Goal: Information Seeking & Learning: Stay updated

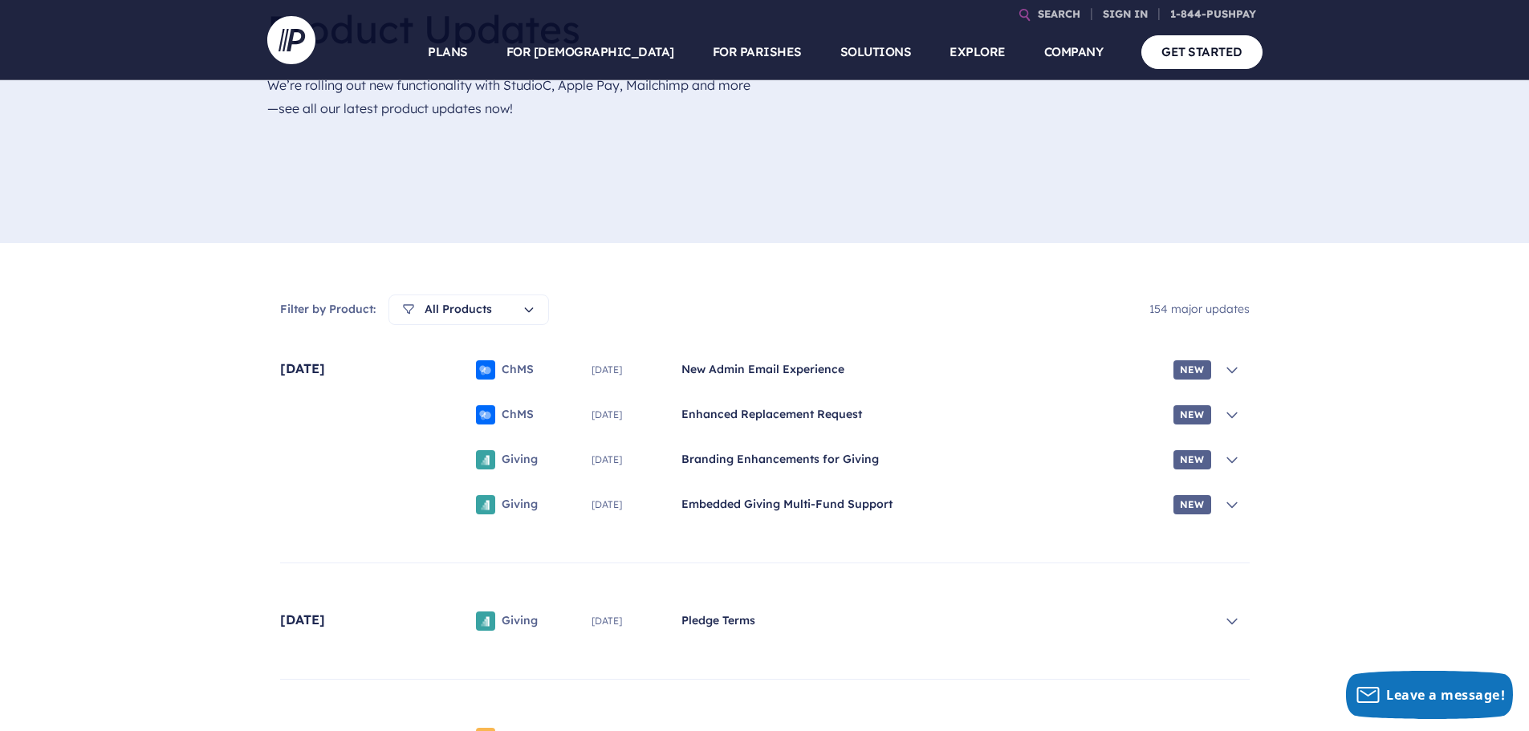
scroll to position [241, 0]
click at [776, 366] on span "New Admin Email Experience" at bounding box center [925, 368] width 486 height 16
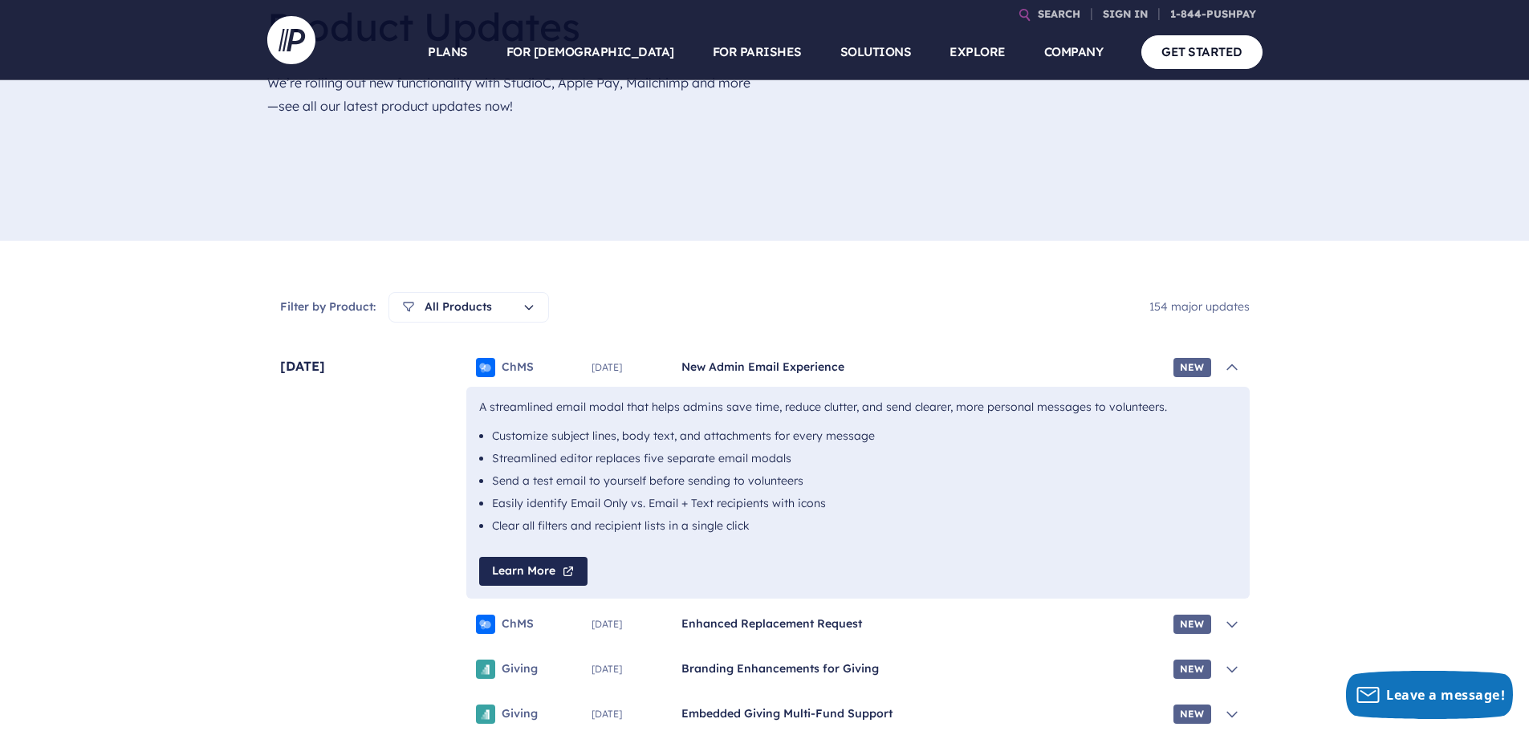
click at [773, 368] on span "New Admin Email Experience" at bounding box center [925, 368] width 486 height 16
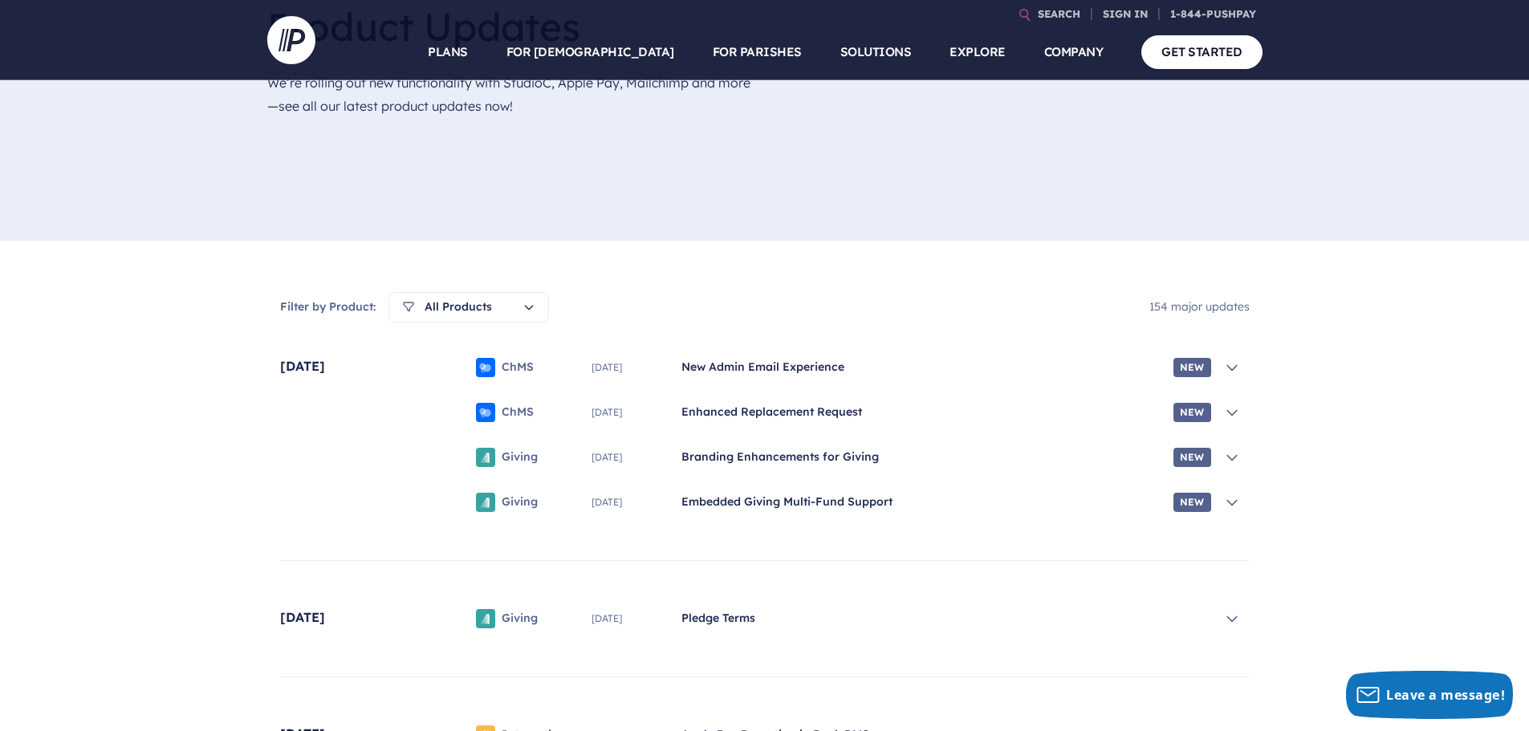
click at [734, 409] on span "Enhanced Replacement Request" at bounding box center [925, 413] width 486 height 16
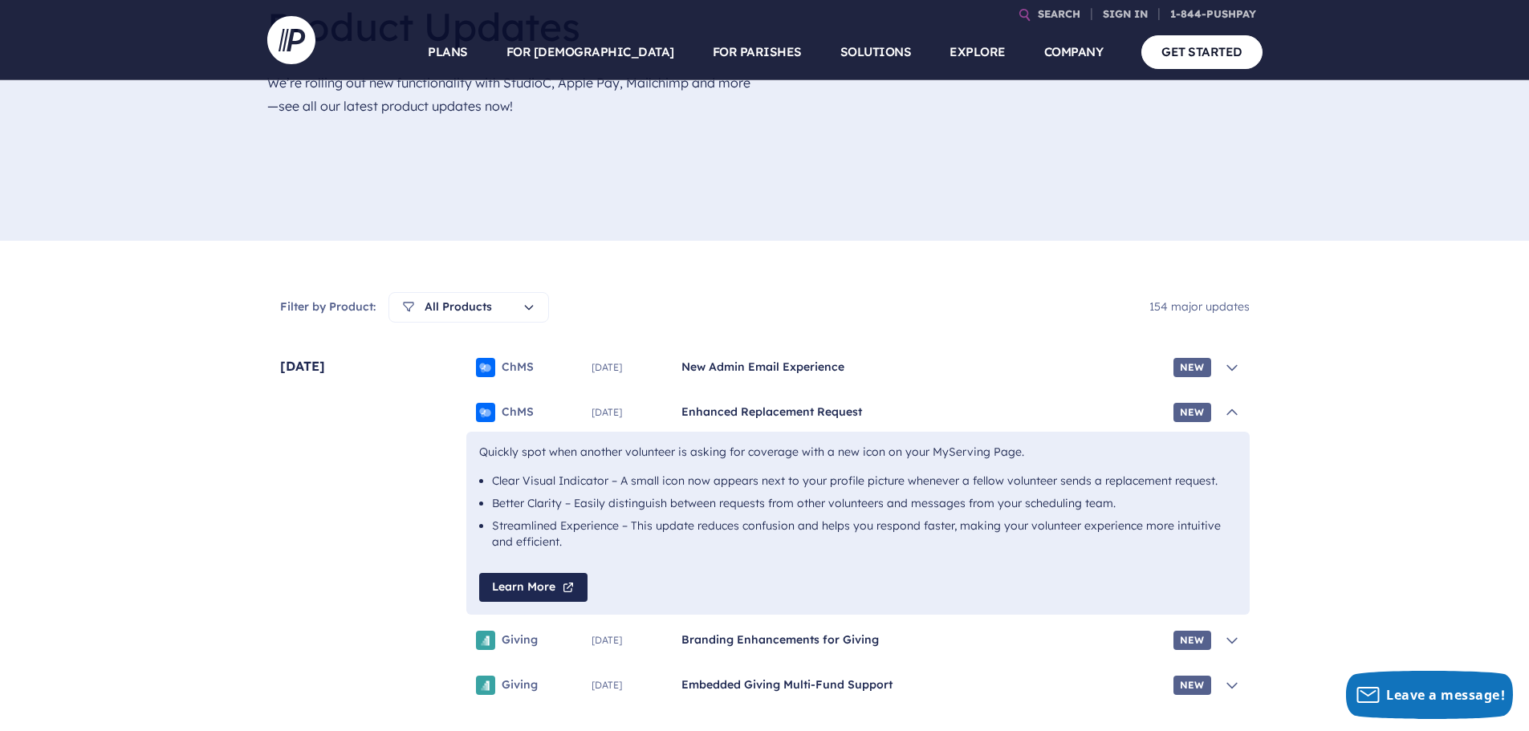
click at [734, 408] on span "Enhanced Replacement Request" at bounding box center [925, 413] width 486 height 16
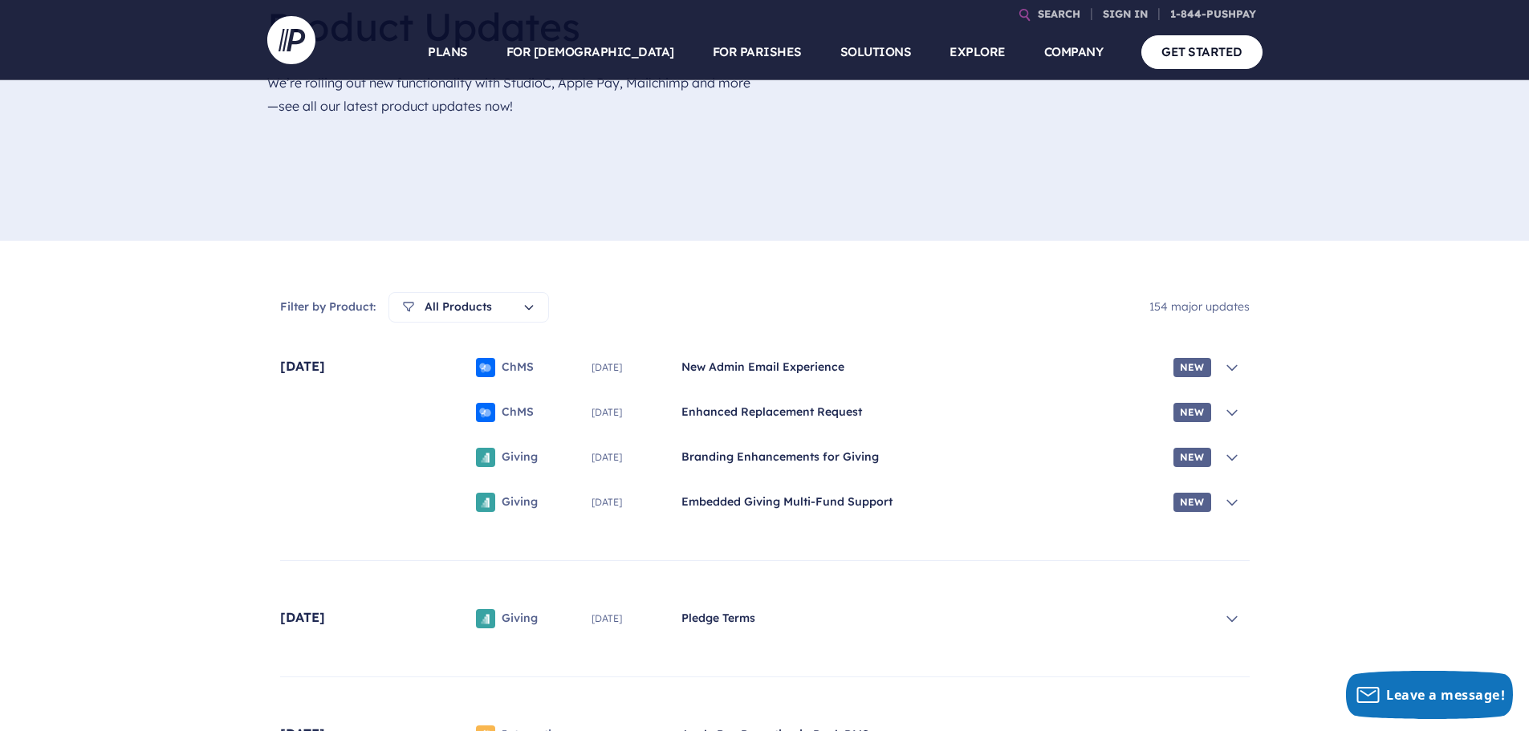
click at [749, 458] on span "Branding Enhancements for Giving" at bounding box center [925, 458] width 486 height 16
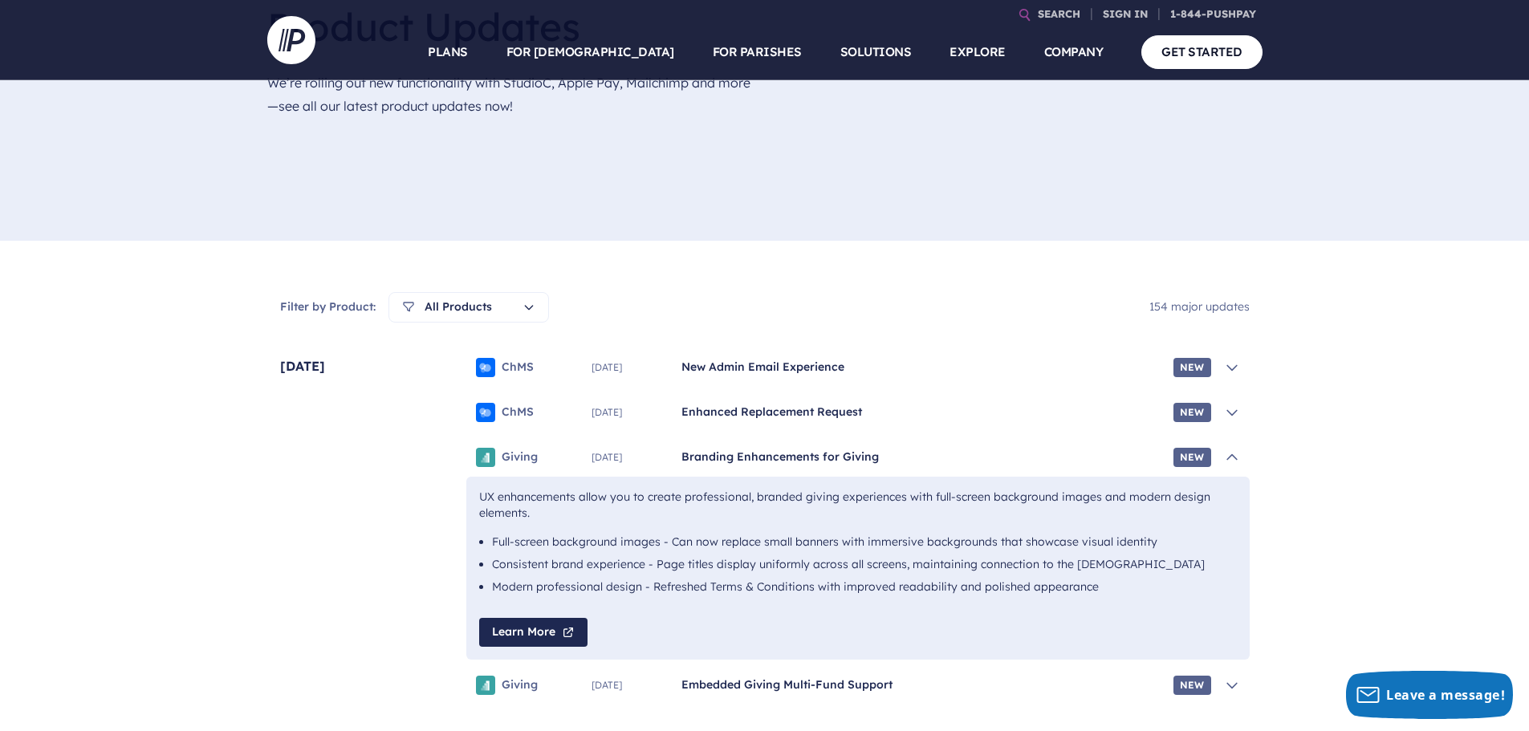
click at [750, 457] on span "Branding Enhancements for Giving" at bounding box center [925, 458] width 486 height 16
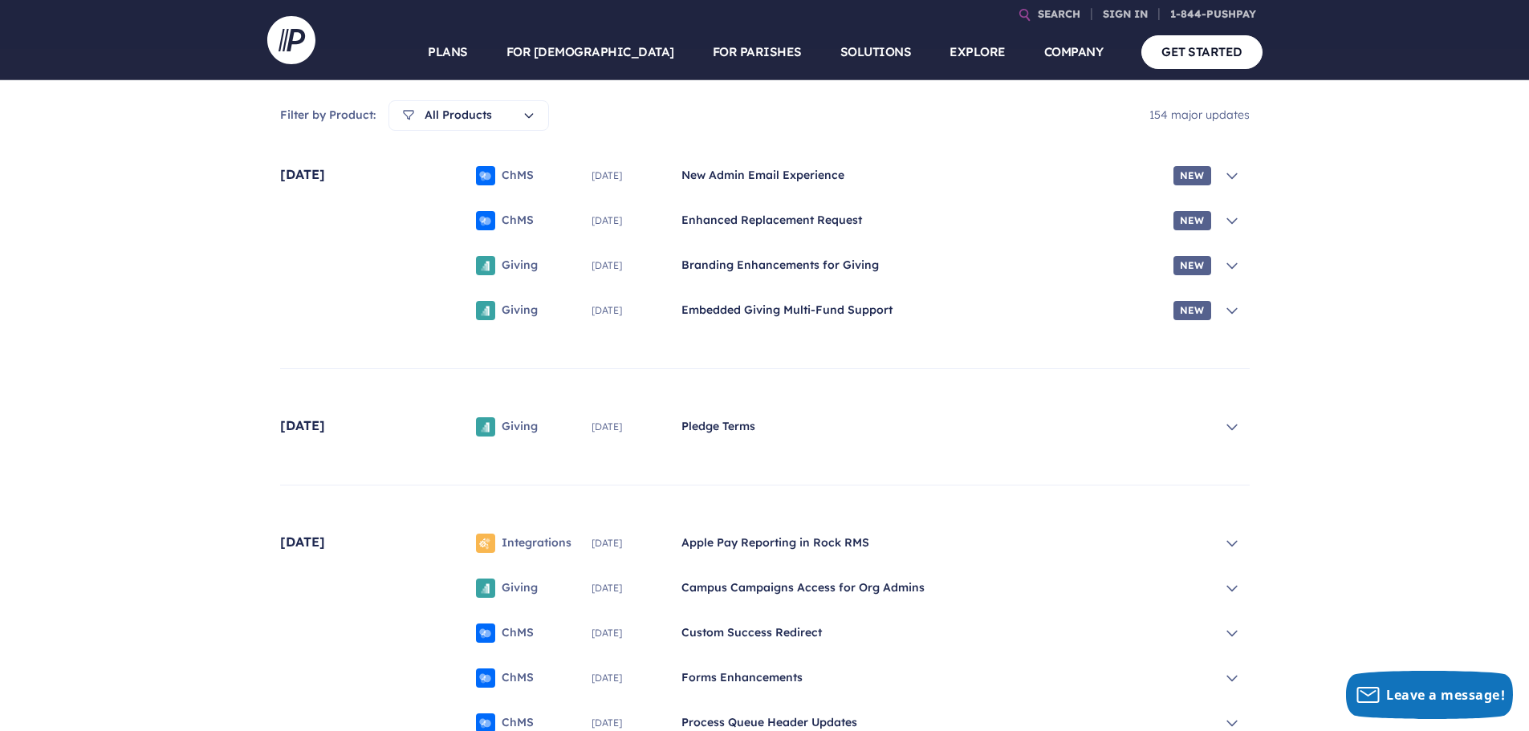
scroll to position [482, 0]
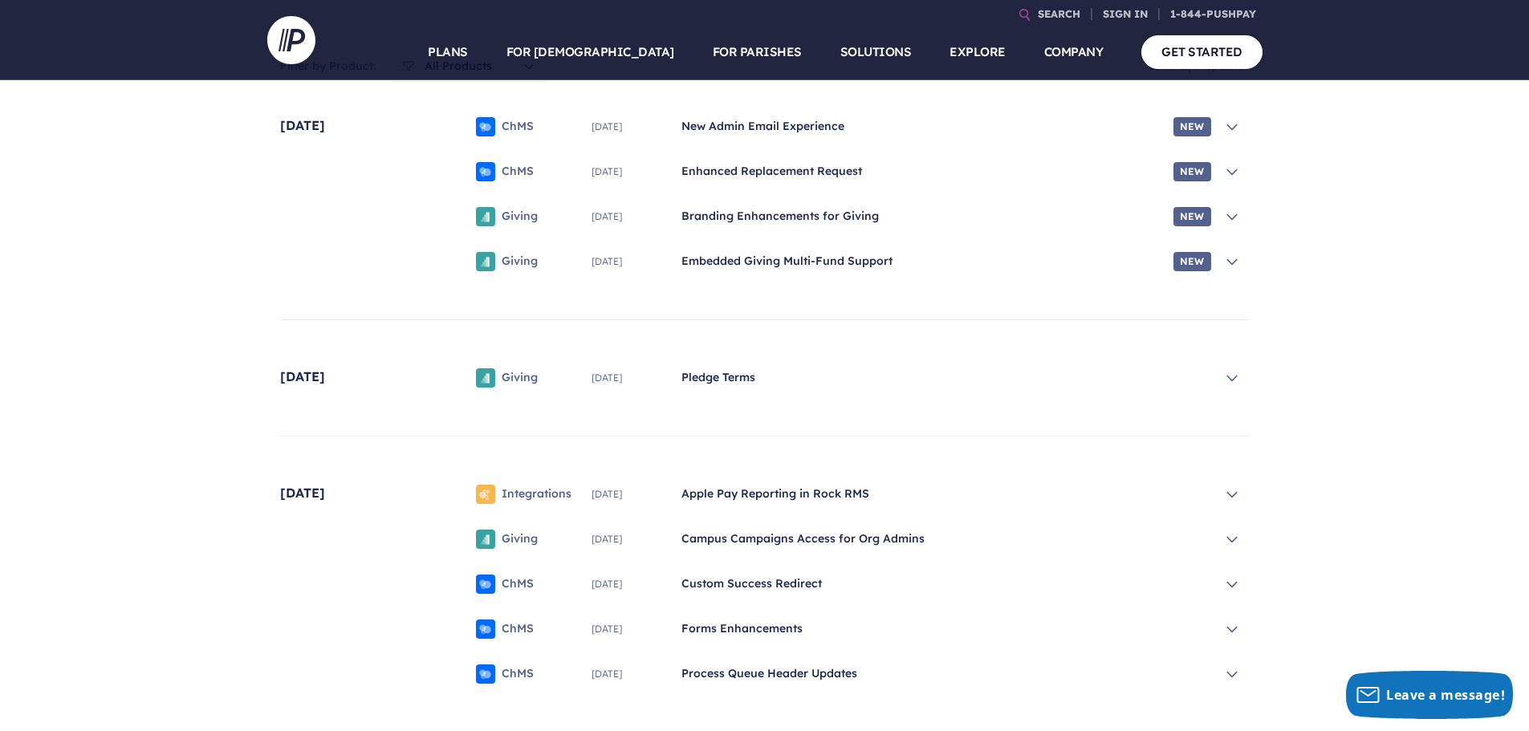
click at [724, 377] on span "Pledge Terms" at bounding box center [947, 378] width 530 height 16
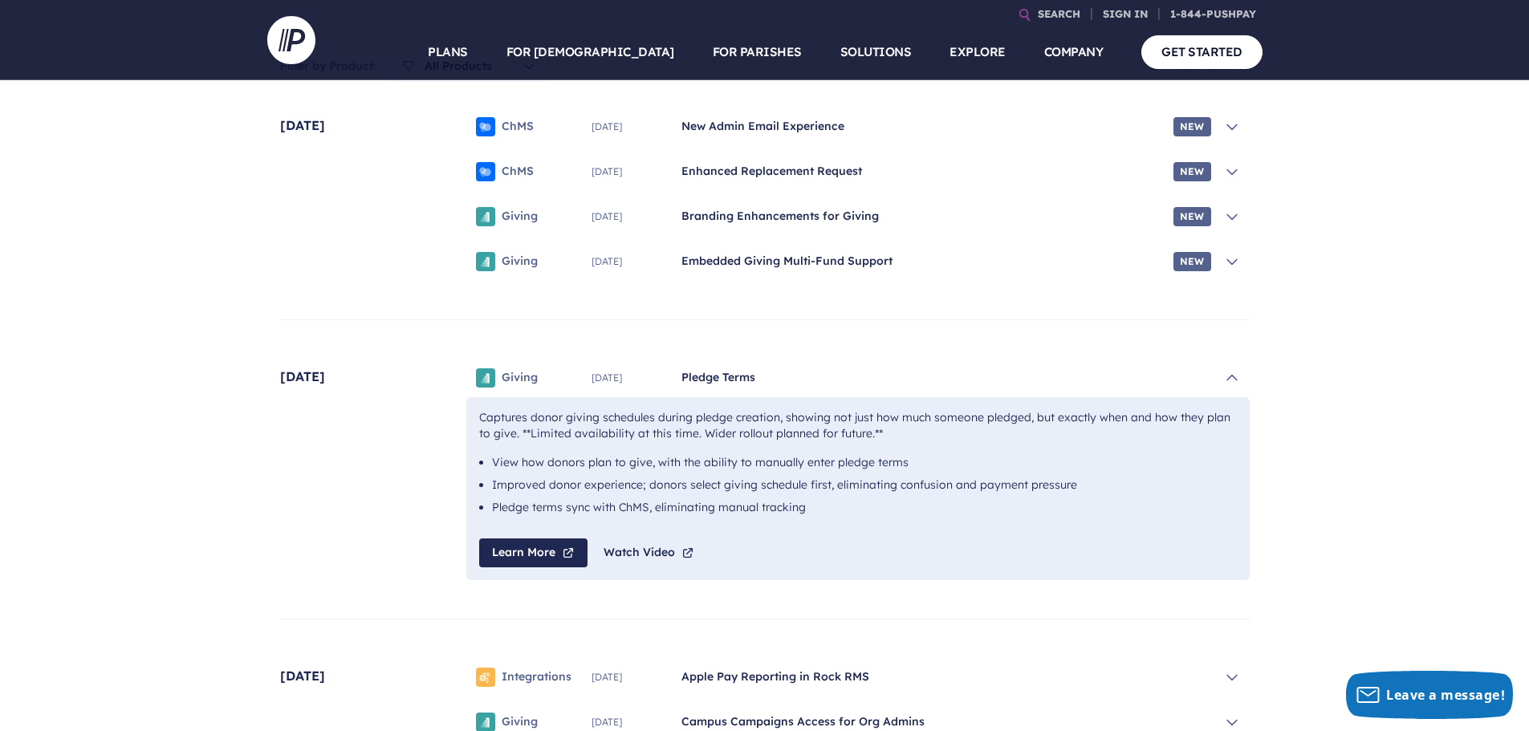
click at [731, 372] on span "Pledge Terms" at bounding box center [947, 378] width 530 height 16
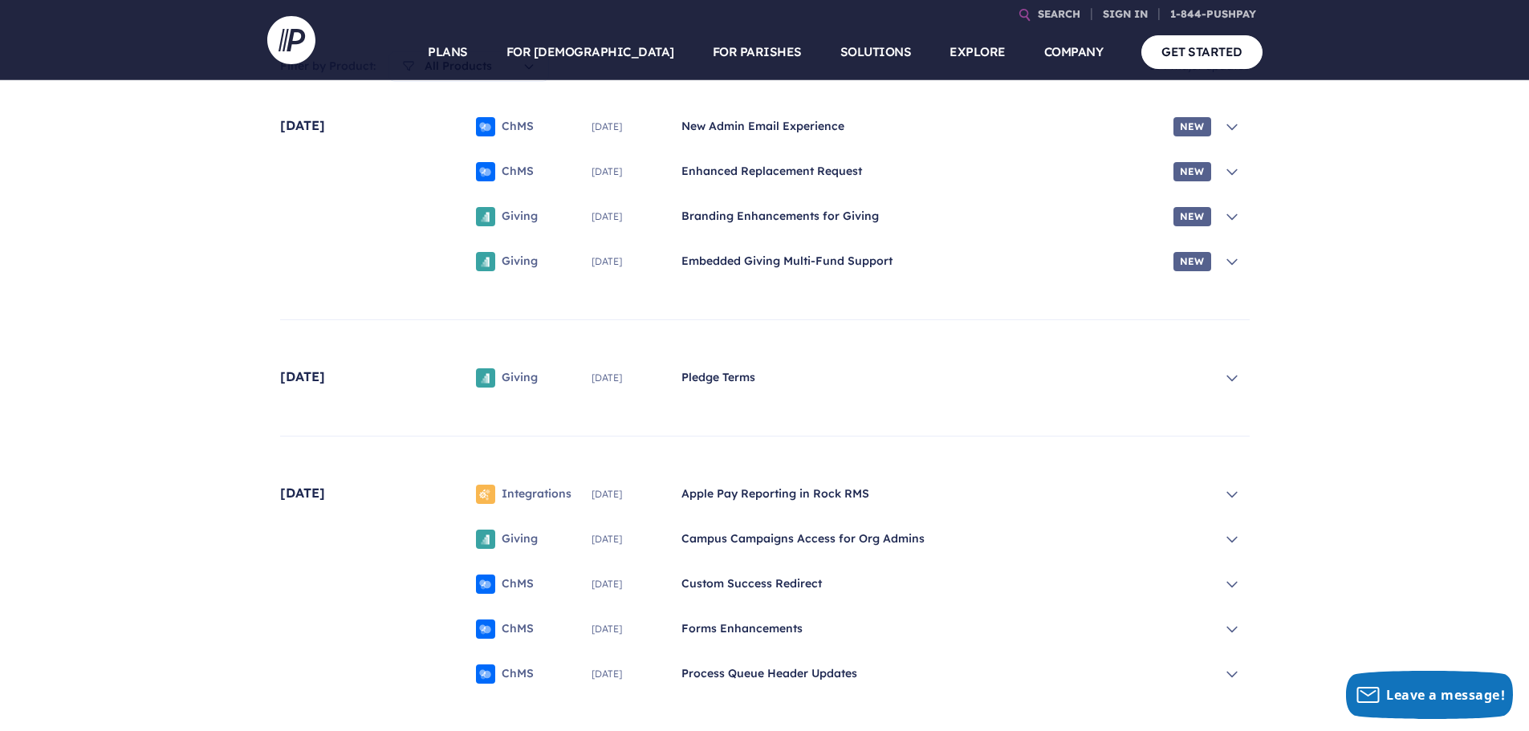
scroll to position [401, 0]
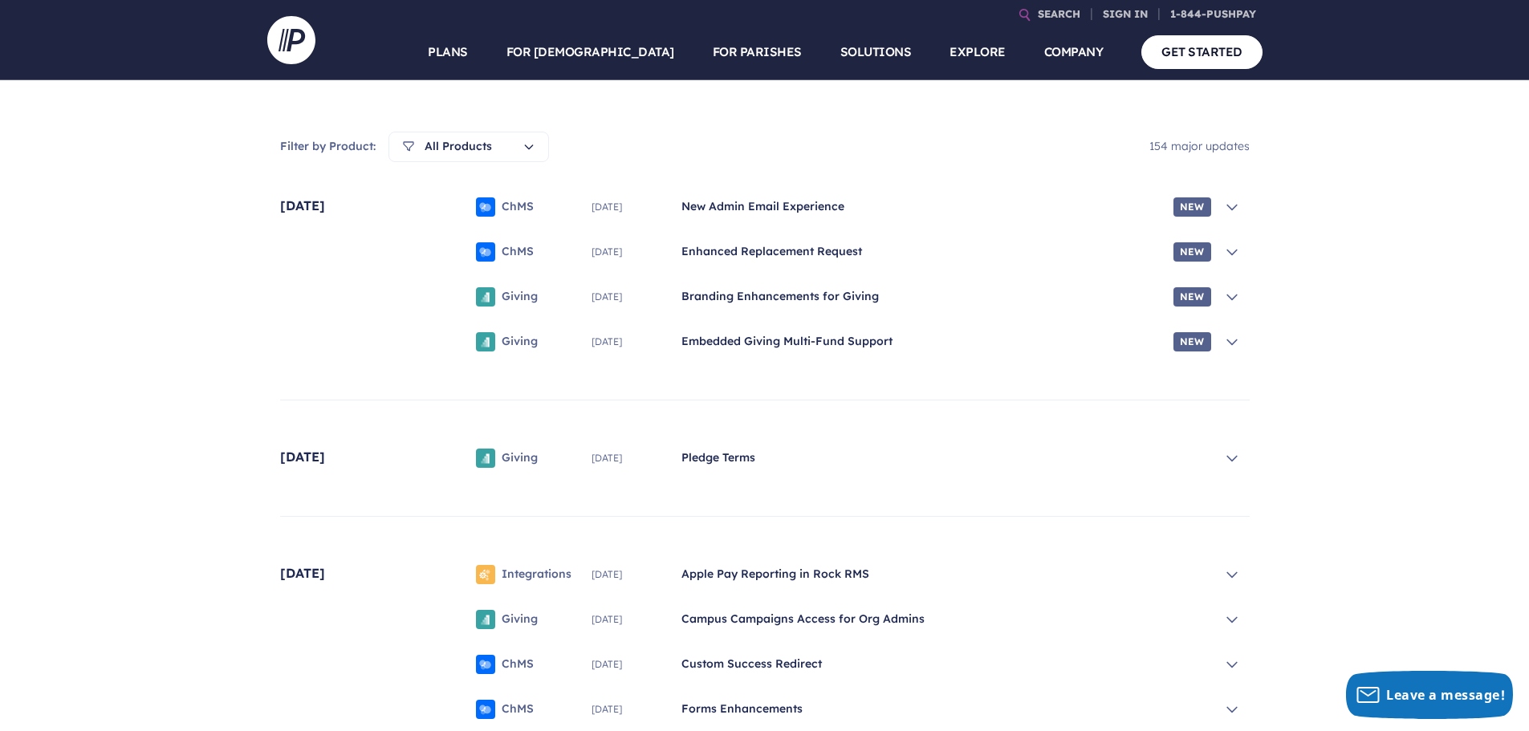
click at [743, 340] on span "Embedded Giving Multi-Fund Support" at bounding box center [925, 342] width 486 height 16
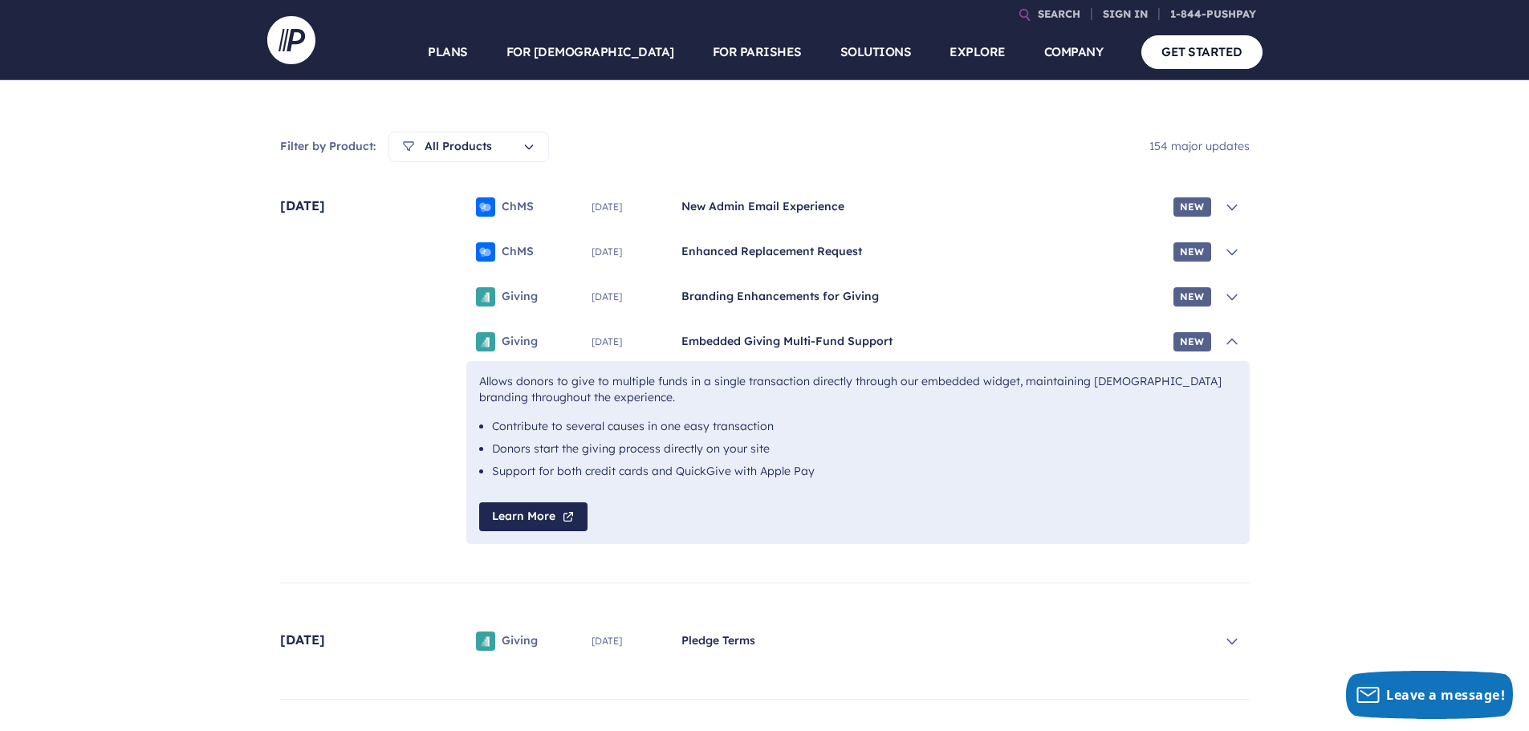
click at [754, 292] on span "Branding Enhancements for Giving" at bounding box center [925, 297] width 486 height 16
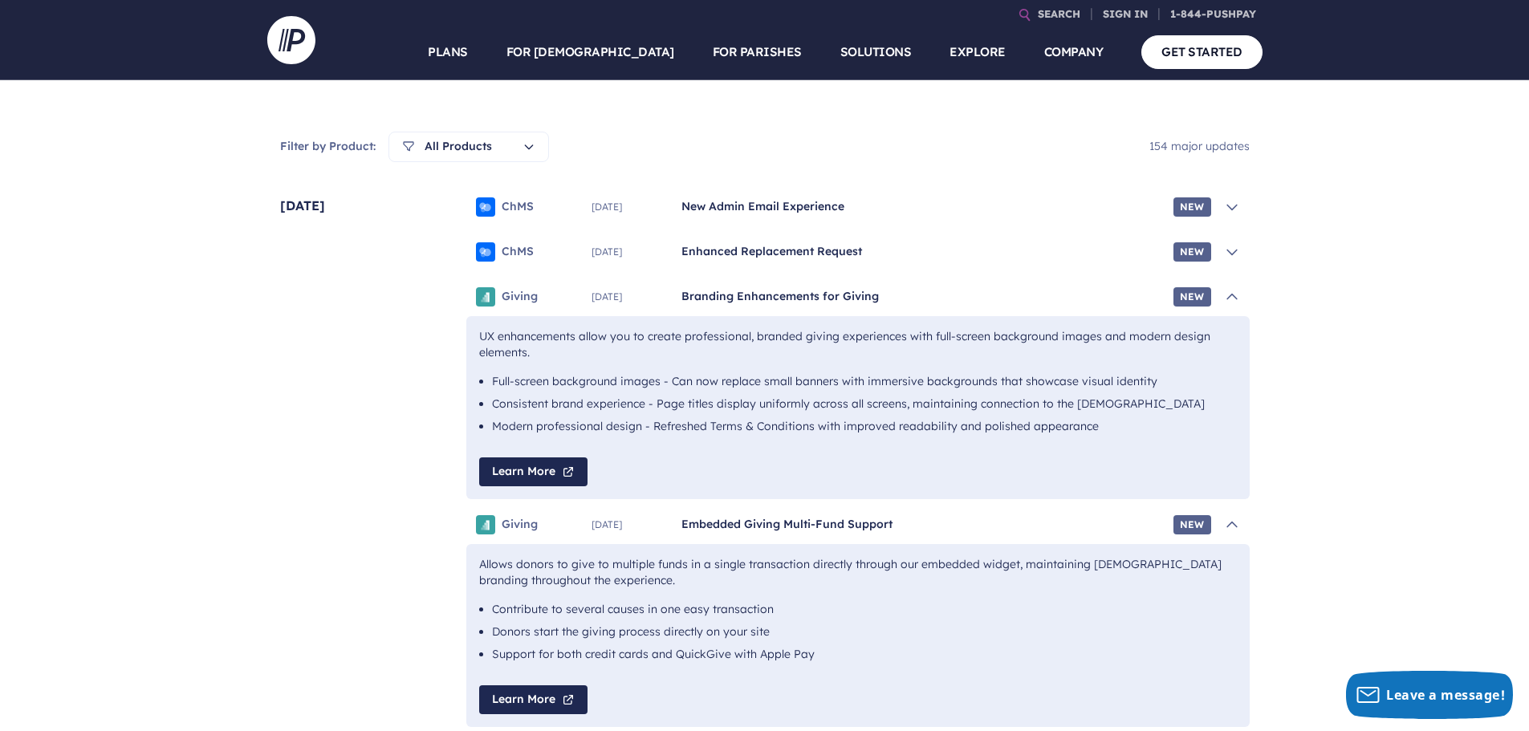
click at [543, 467] on link "Learn More" at bounding box center [533, 472] width 108 height 29
